Goal: Check status: Check status

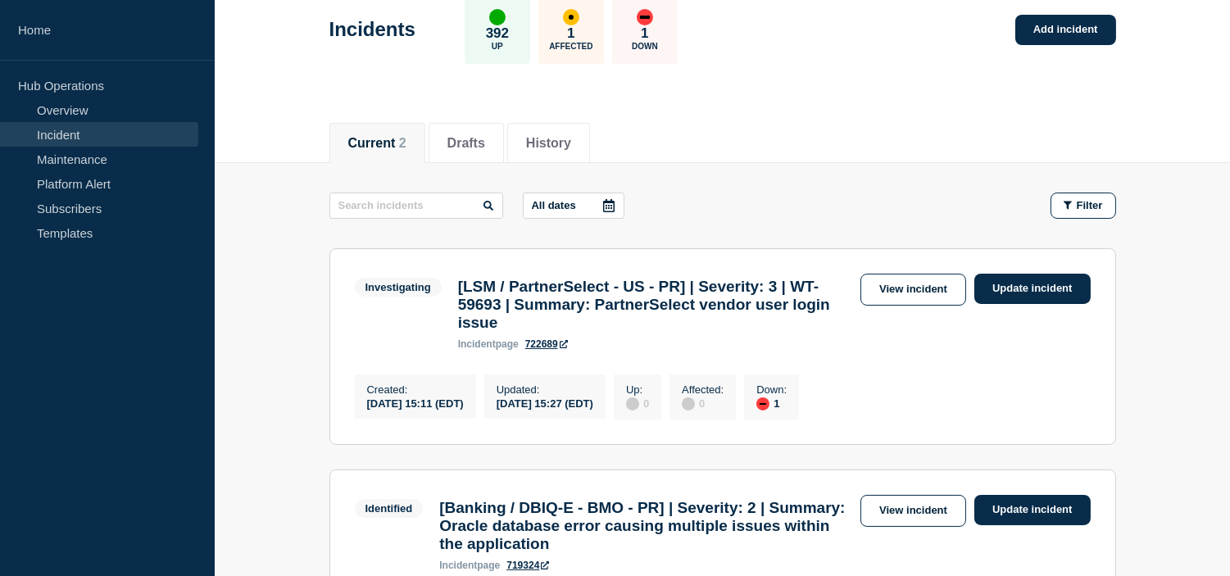
scroll to position [273, 0]
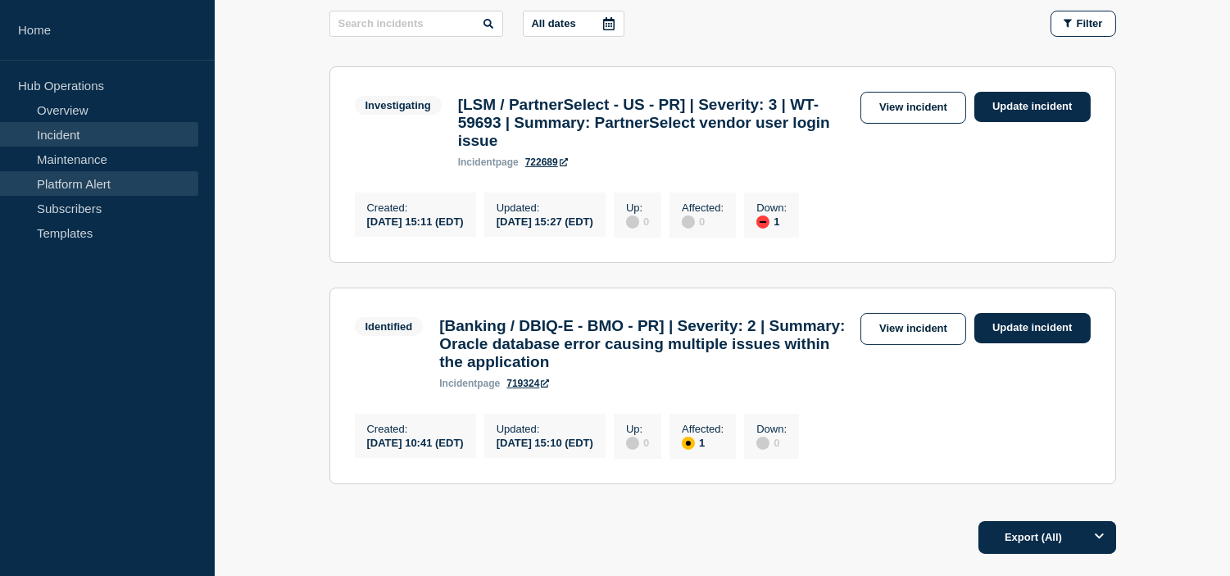
drag, startPoint x: 79, startPoint y: 157, endPoint x: 189, endPoint y: 190, distance: 115.4
click at [79, 157] on link "Maintenance" at bounding box center [99, 159] width 198 height 25
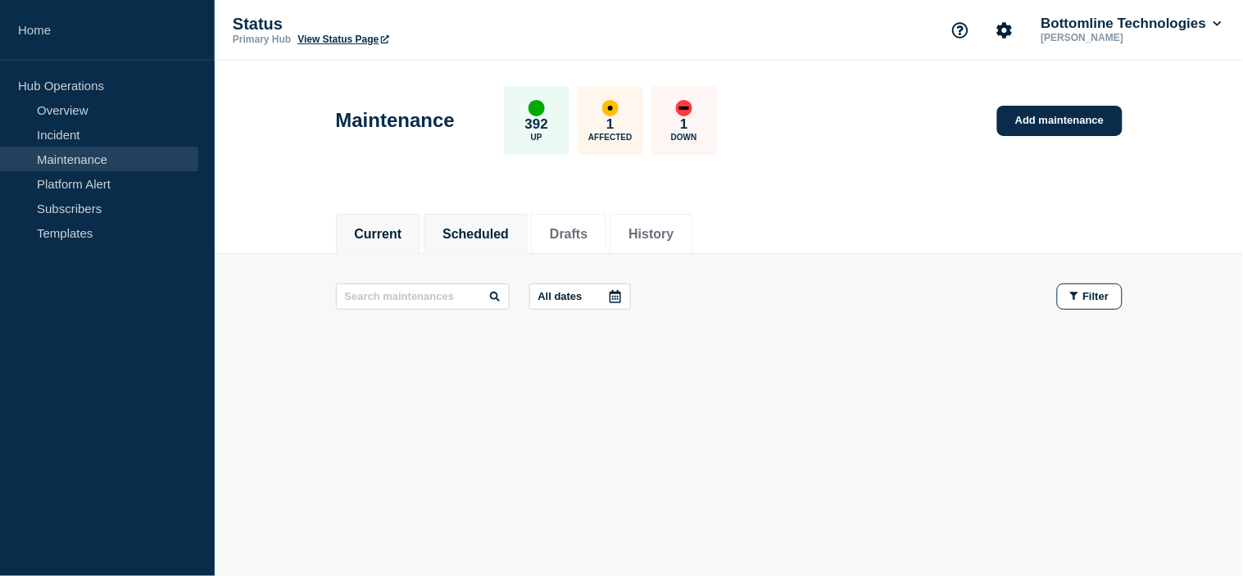
click at [527, 246] on li "Scheduled" at bounding box center [476, 234] width 104 height 40
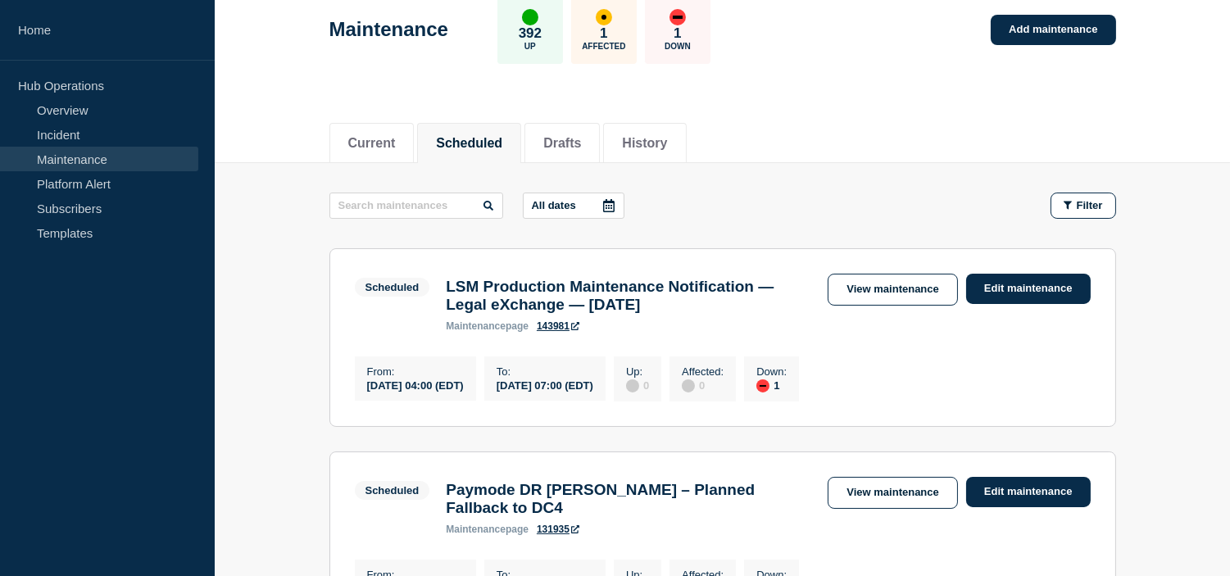
scroll to position [273, 0]
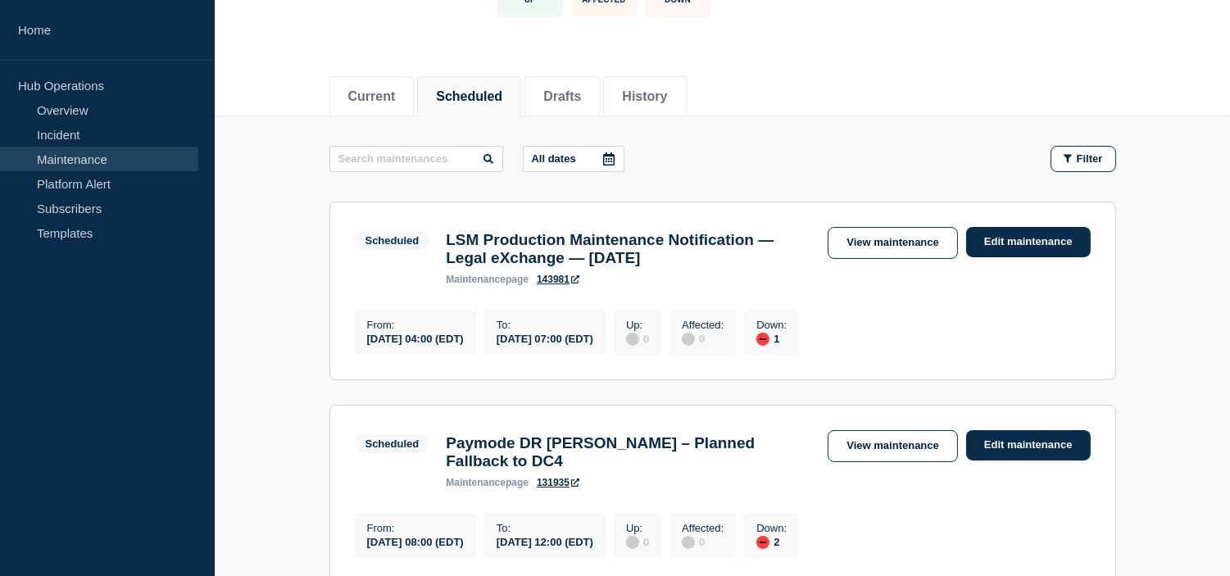
scroll to position [0, 0]
